Goal: Transaction & Acquisition: Obtain resource

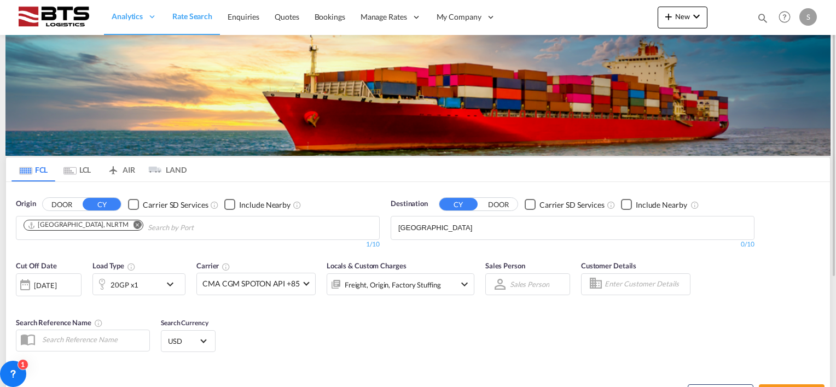
click at [410, 228] on body "Analytics Reports Dashboard Rate Search Enquiries Quotes Bookings" at bounding box center [418, 193] width 836 height 387
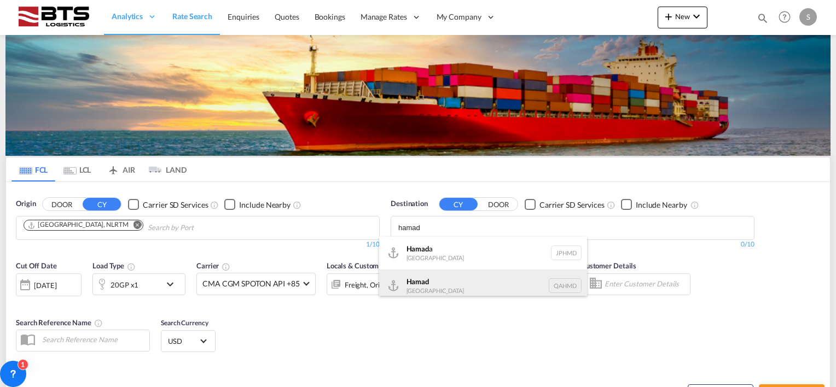
type input "hamad"
click at [431, 288] on div "Hamad Qatar QAHMD" at bounding box center [483, 286] width 208 height 33
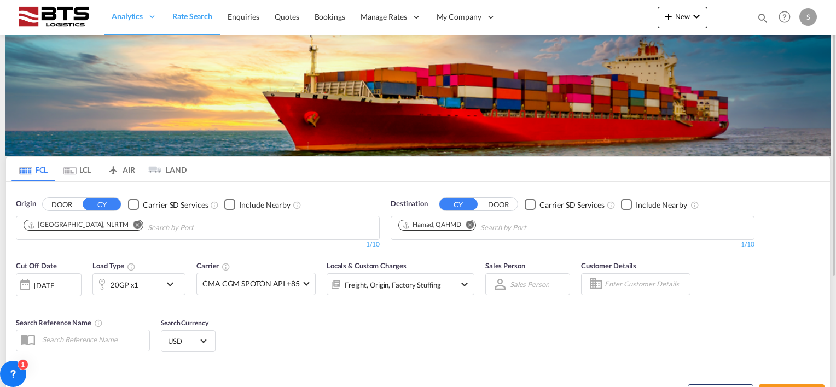
click at [166, 285] on md-icon "icon-chevron-down" at bounding box center [173, 284] width 19 height 13
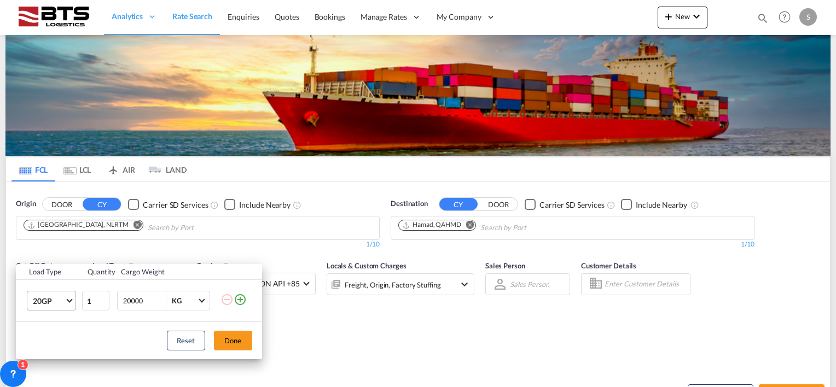
click at [72, 299] on span "Choose: \a20GP" at bounding box center [69, 300] width 6 height 6
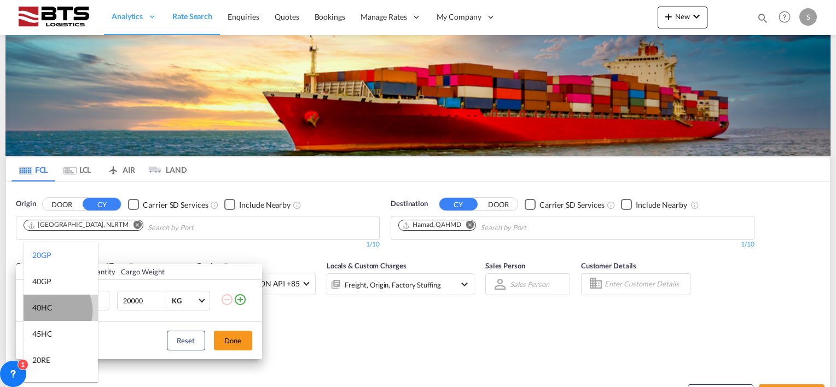
click at [50, 311] on div "40HC" at bounding box center [42, 308] width 20 height 11
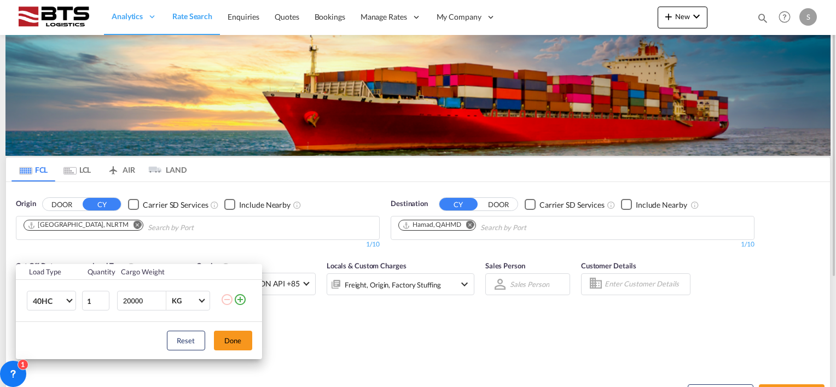
drag, startPoint x: 229, startPoint y: 337, endPoint x: 236, endPoint y: 334, distance: 8.1
click at [228, 336] on button "Done" at bounding box center [233, 341] width 38 height 20
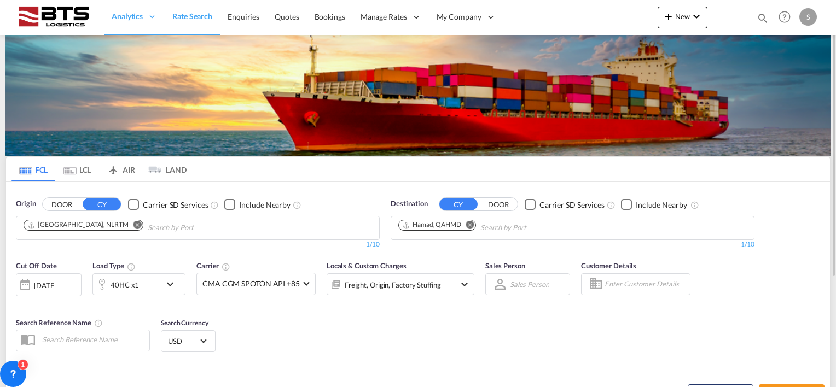
click at [407, 304] on div "Cut Off Date [DATE] [DATE] Load Type 40HC x1 Carrier CMA CGM SPOTON API +85 Onl…" at bounding box center [245, 283] width 470 height 57
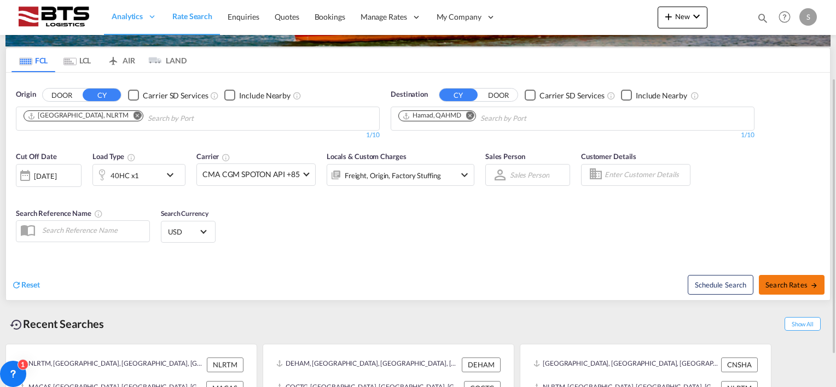
click at [783, 283] on span "Search Rates" at bounding box center [792, 285] width 53 height 9
type input "NLRTM to QAHMD / 2 Sep 2025"
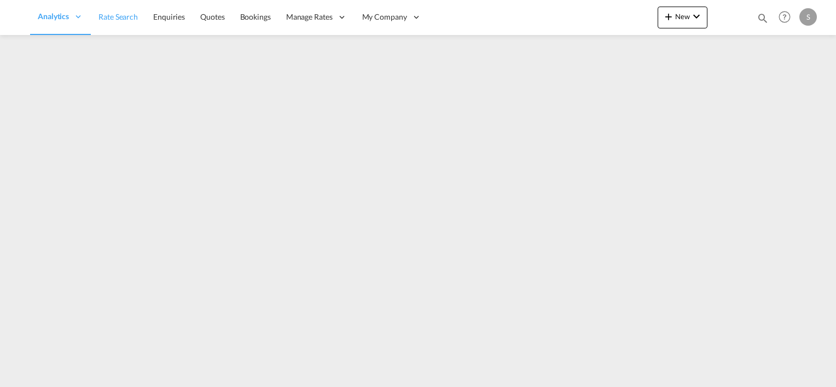
click at [127, 18] on span "Rate Search" at bounding box center [118, 16] width 39 height 9
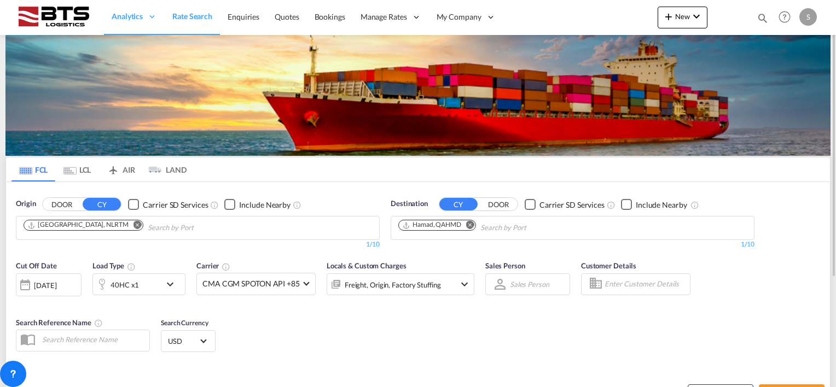
click at [468, 223] on md-icon "Remove" at bounding box center [470, 225] width 8 height 8
click at [436, 228] on body "Analytics Reports Dashboard Rate Search Enquiries Quotes Bookings" at bounding box center [418, 193] width 836 height 387
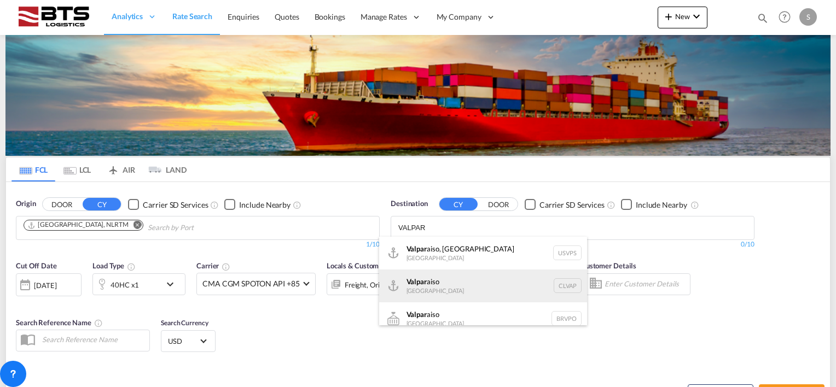
type input "VALPAR"
click at [440, 283] on div "Valpar aiso [GEOGRAPHIC_DATA] CLVAP" at bounding box center [483, 286] width 208 height 33
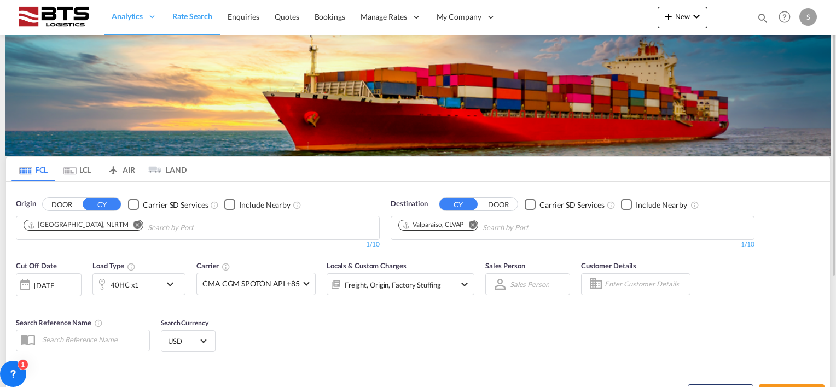
drag, startPoint x: 368, startPoint y: 315, endPoint x: 236, endPoint y: 310, distance: 132.0
click at [367, 315] on div "Cut Off Date [DATE] [DATE] Load Type 40HC x1 Carrier CMA CGM SPOTON API +85 Onl…" at bounding box center [418, 308] width 824 height 107
click at [164, 283] on md-icon "icon-chevron-down" at bounding box center [173, 284] width 19 height 13
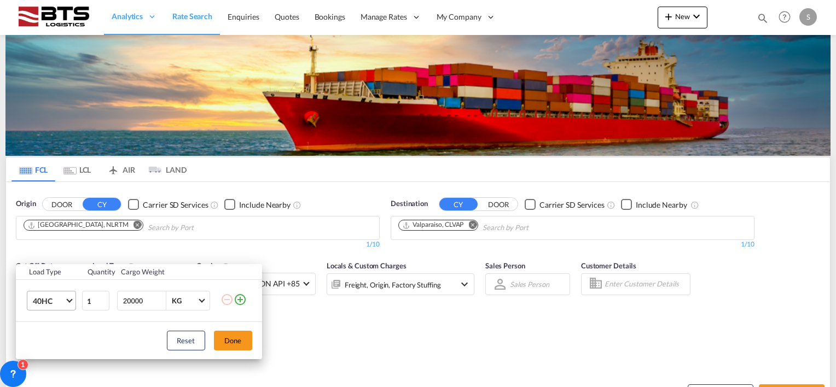
click at [73, 300] on md-select-value "40HC" at bounding box center [54, 301] width 44 height 19
click at [56, 250] on md-option "20GP" at bounding box center [61, 248] width 74 height 26
click at [222, 335] on button "Done" at bounding box center [233, 341] width 38 height 20
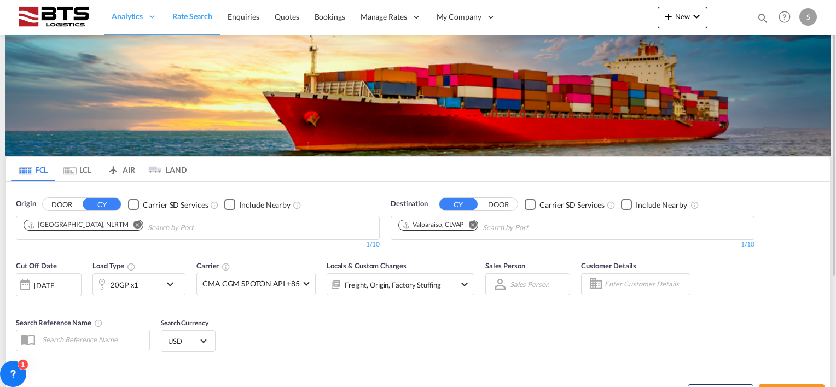
click at [345, 321] on div "Cut Off Date [DATE] [DATE] Load Type 20GP x1 Carrier CMA CGM SPOTON API +85 Onl…" at bounding box center [418, 308] width 824 height 107
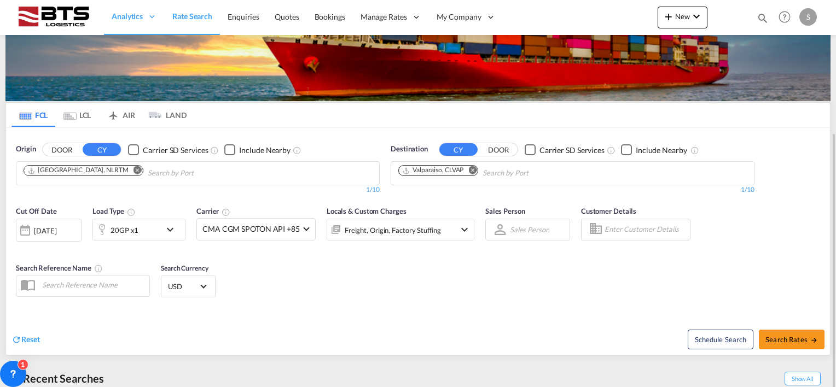
scroll to position [109, 0]
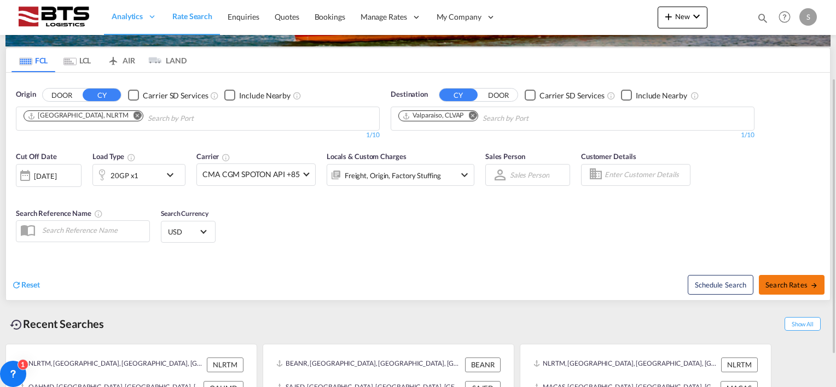
click at [799, 289] on button "Search Rates" at bounding box center [792, 285] width 66 height 20
type input "NLRTM to CLVAP / [DATE]"
